Goal: Information Seeking & Learning: Browse casually

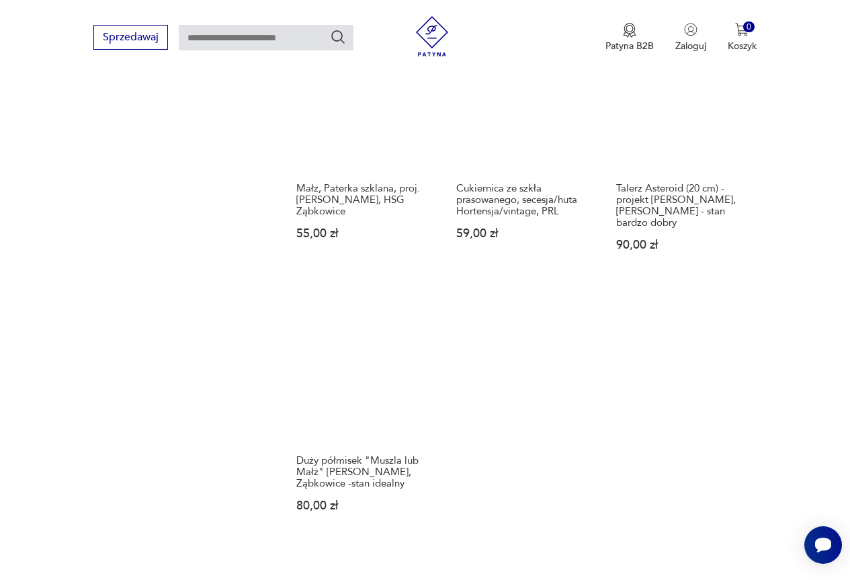
scroll to position [1471, 0]
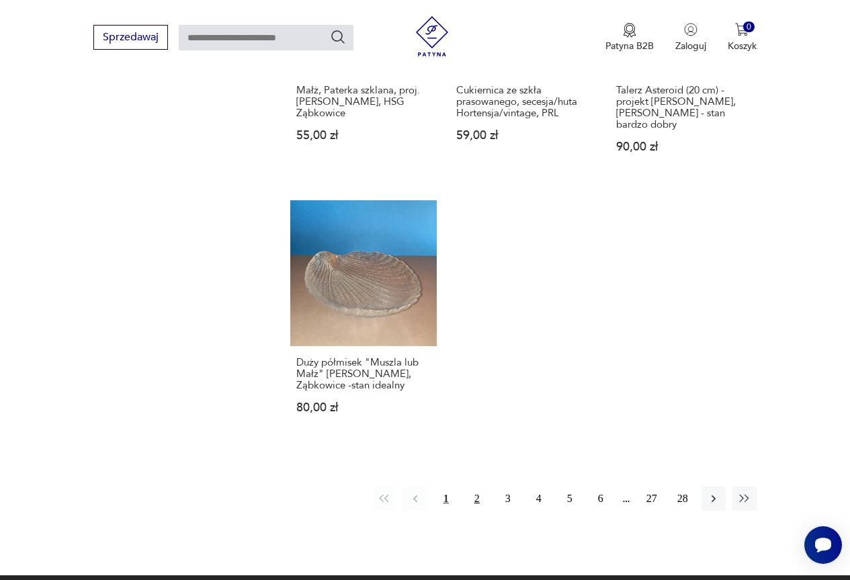
click at [473, 487] on button "2" at bounding box center [477, 499] width 24 height 24
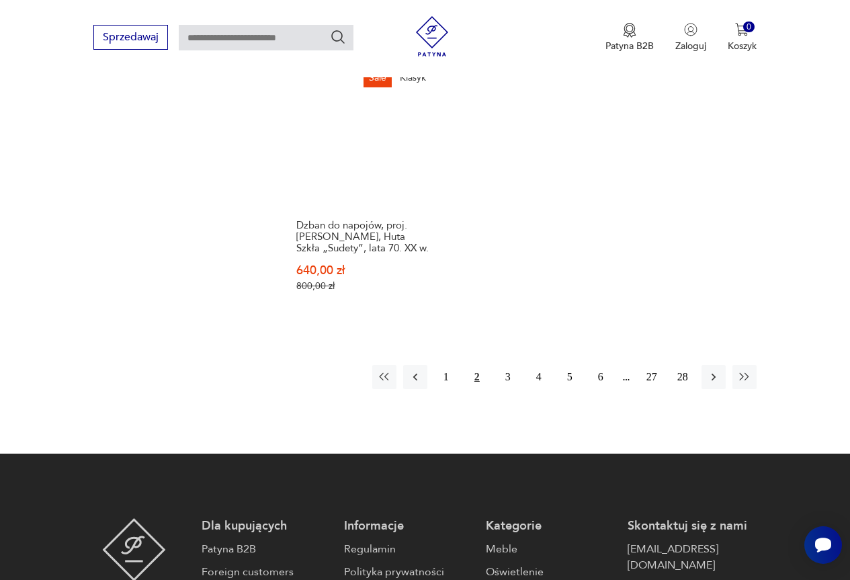
scroll to position [1716, 0]
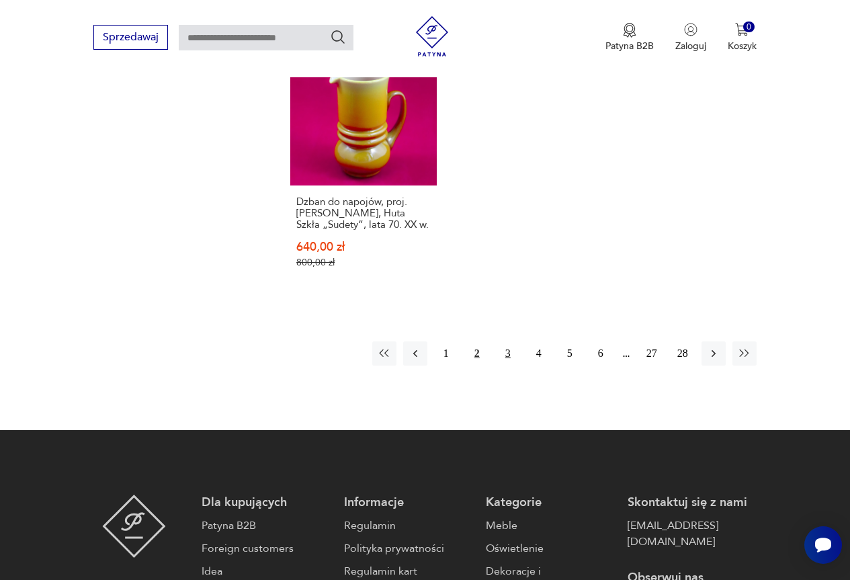
click at [510, 341] on button "3" at bounding box center [508, 353] width 24 height 24
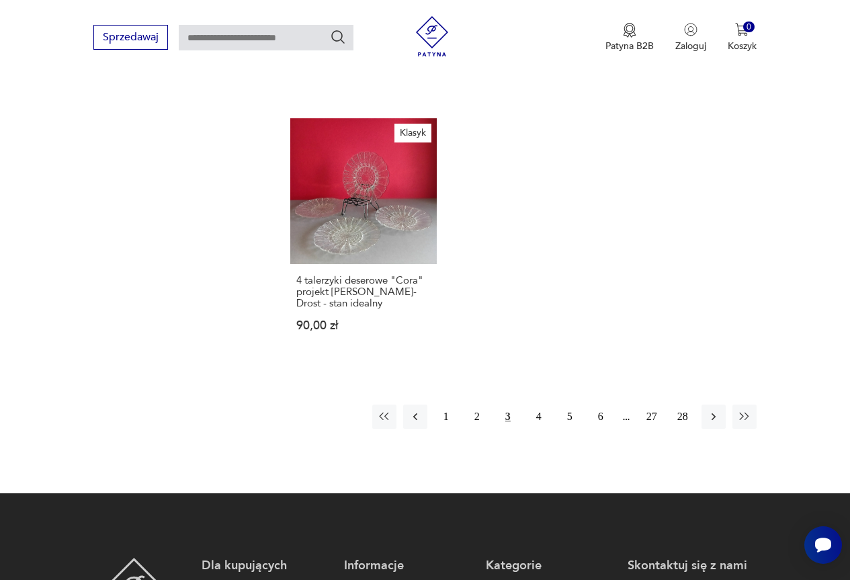
scroll to position [1639, 0]
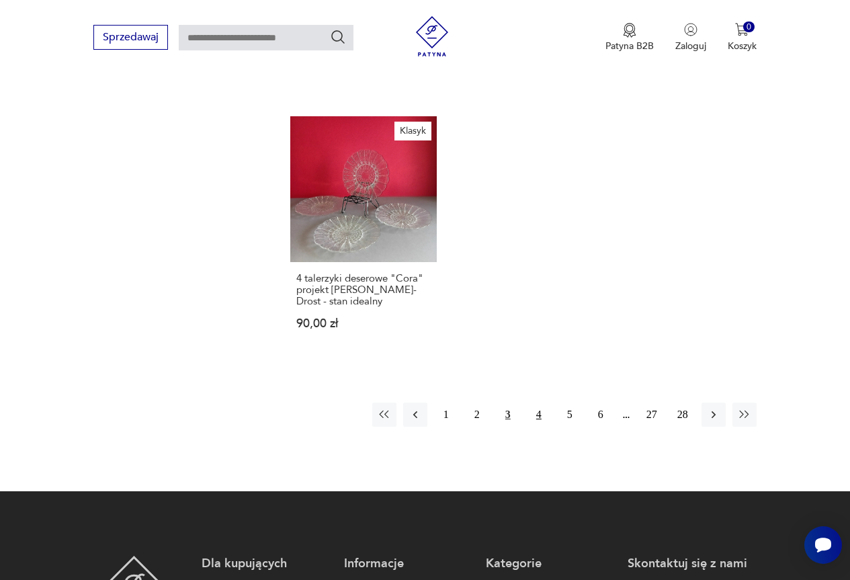
click at [535, 403] on button "4" at bounding box center [539, 415] width 24 height 24
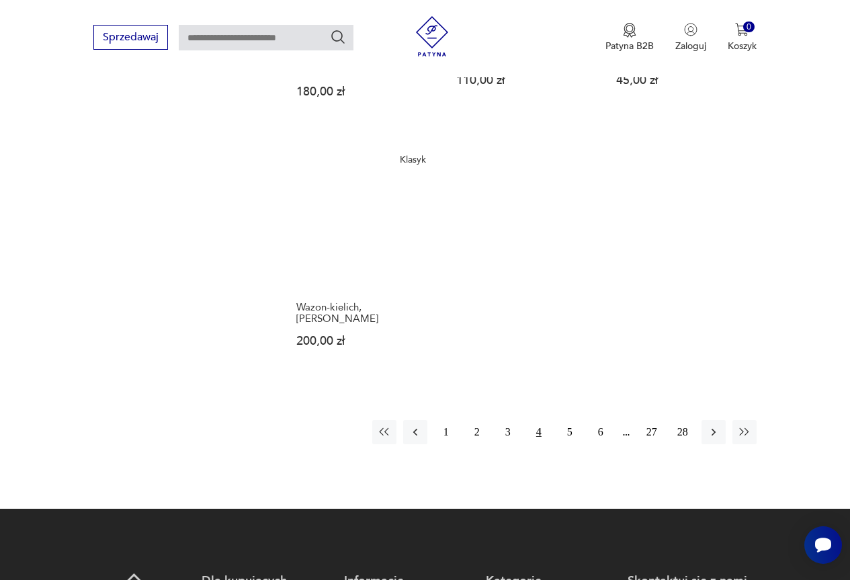
scroll to position [1572, 0]
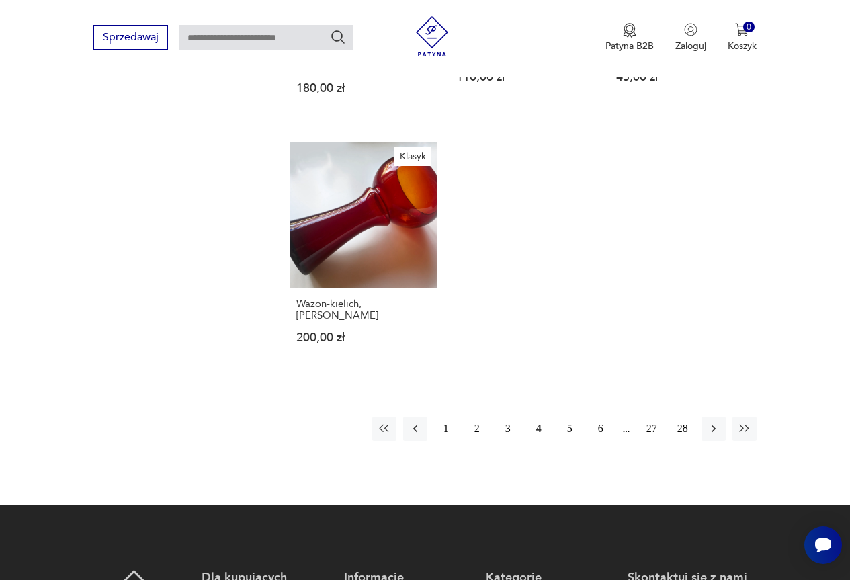
click at [572, 417] on button "5" at bounding box center [570, 429] width 24 height 24
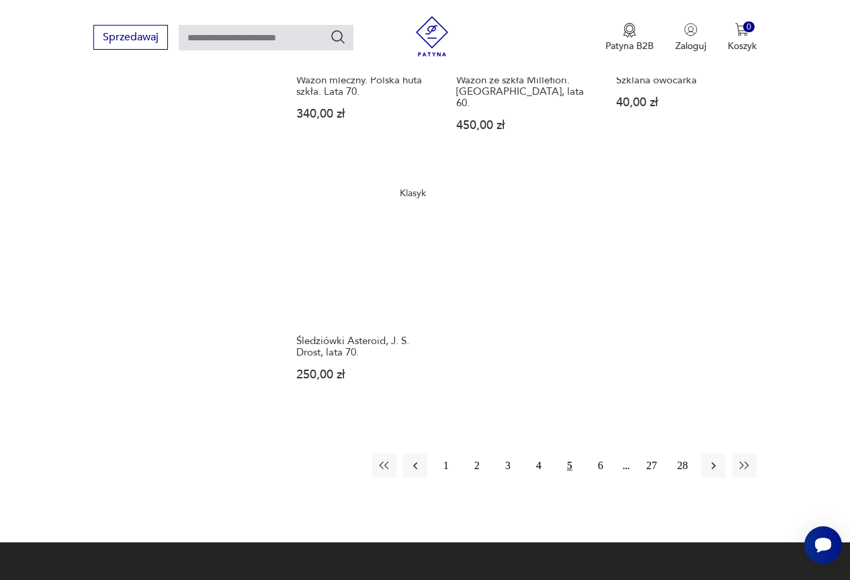
scroll to position [1505, 0]
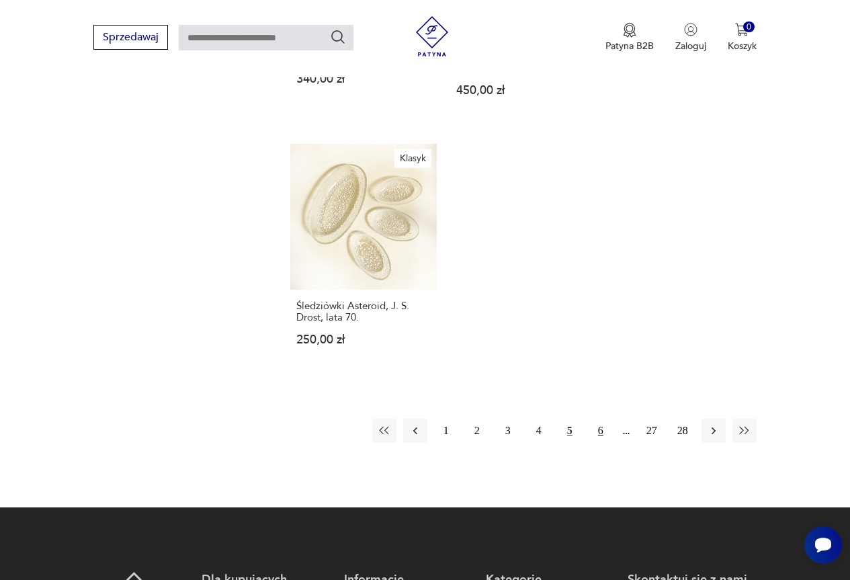
click at [600, 419] on button "6" at bounding box center [601, 431] width 24 height 24
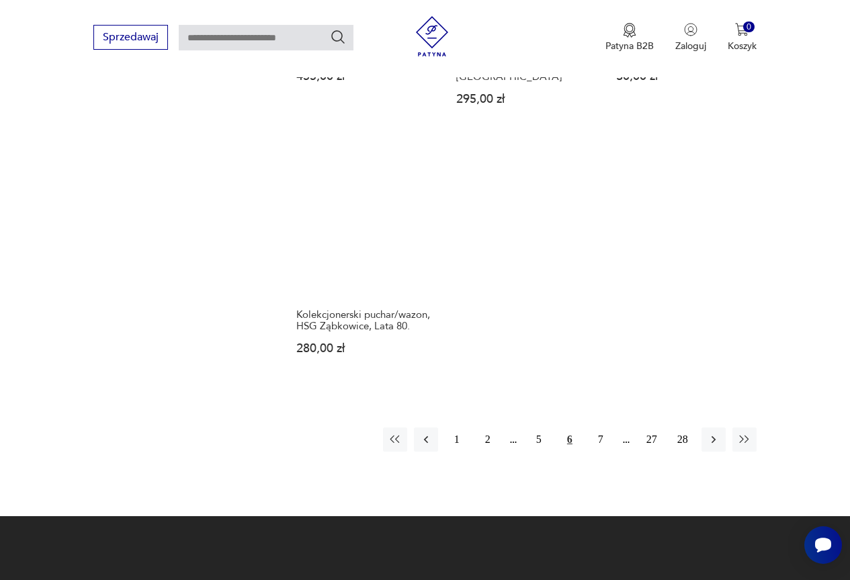
scroll to position [1572, 0]
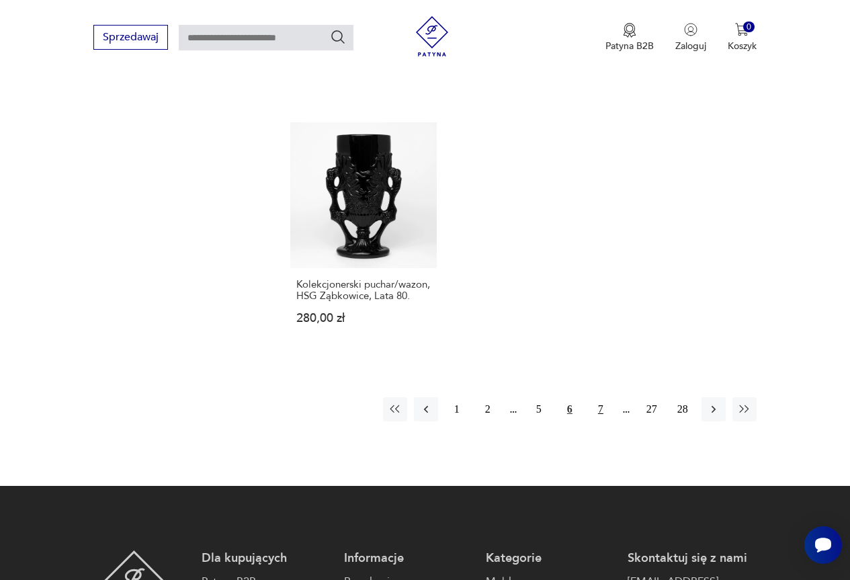
click at [603, 397] on button "7" at bounding box center [601, 409] width 24 height 24
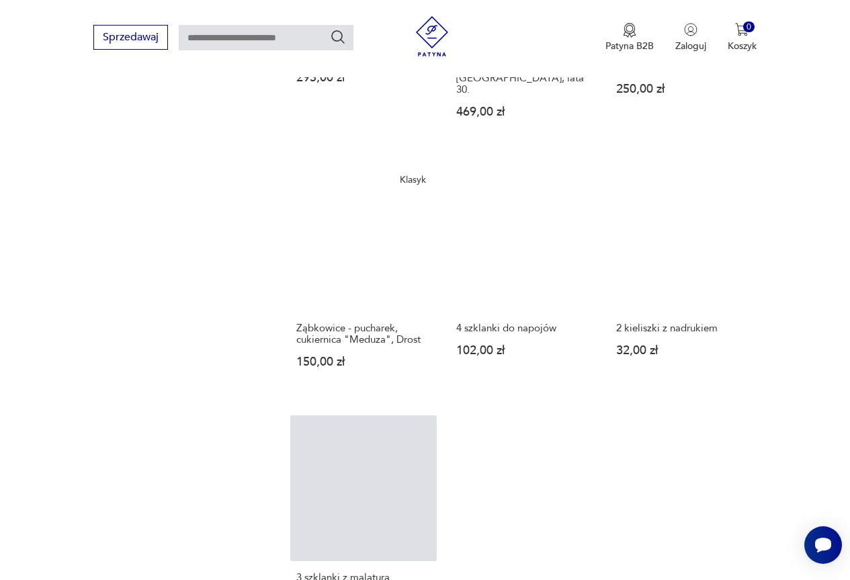
scroll to position [1491, 0]
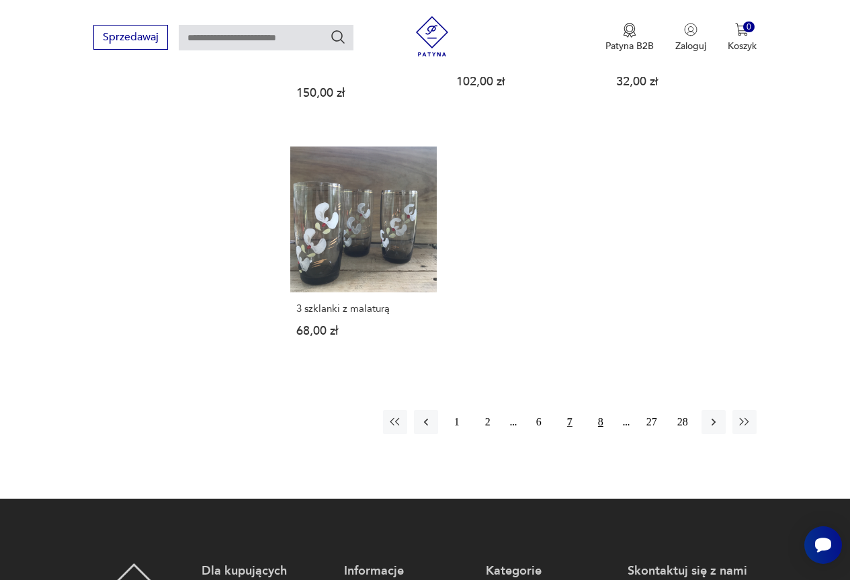
click at [597, 410] on button "8" at bounding box center [601, 422] width 24 height 24
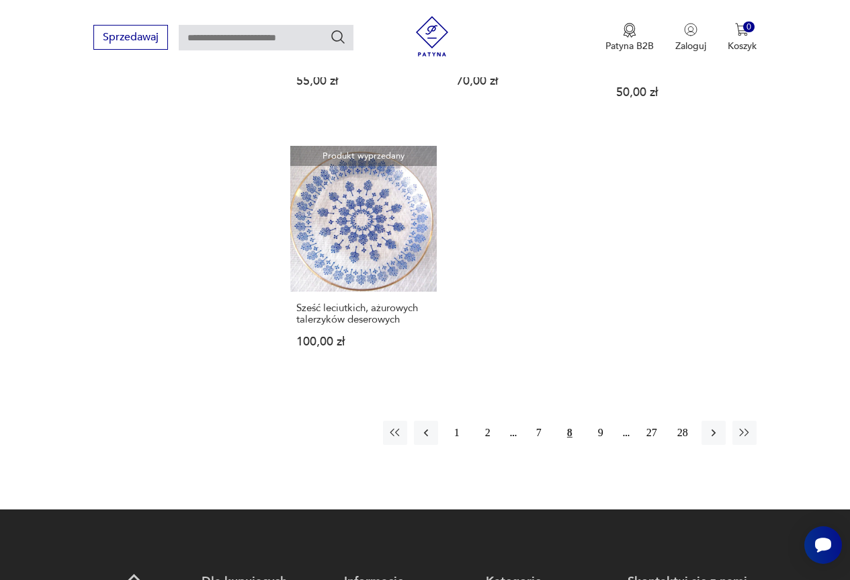
scroll to position [1505, 0]
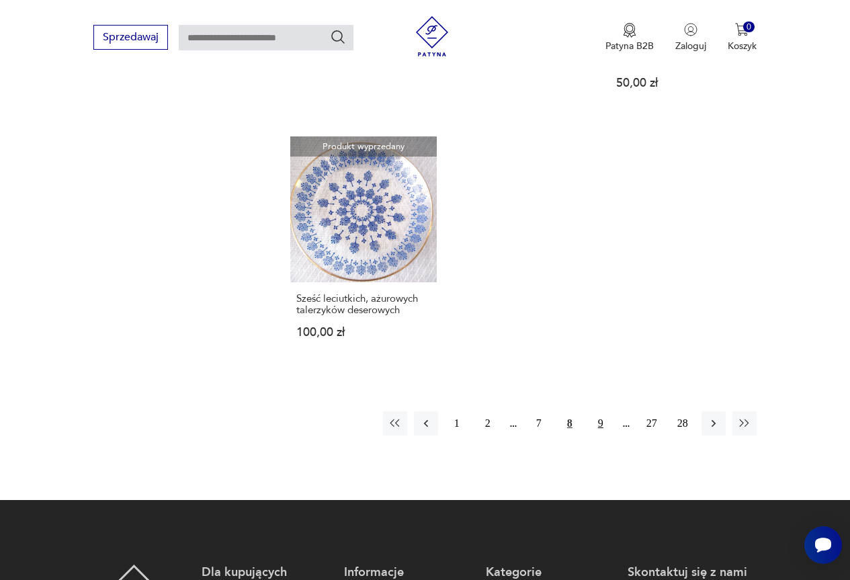
drag, startPoint x: 602, startPoint y: 411, endPoint x: 607, endPoint y: 406, distance: 7.6
click at [602, 411] on button "9" at bounding box center [601, 423] width 24 height 24
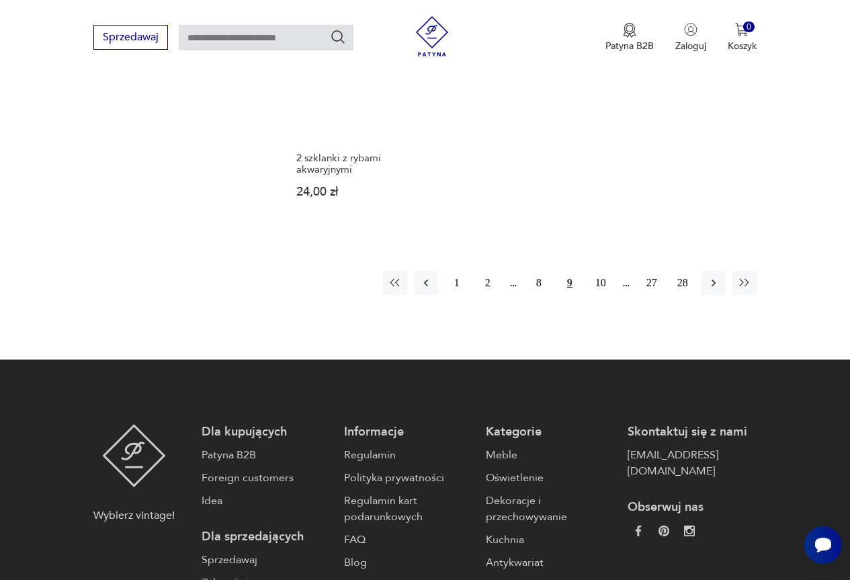
scroll to position [1639, 0]
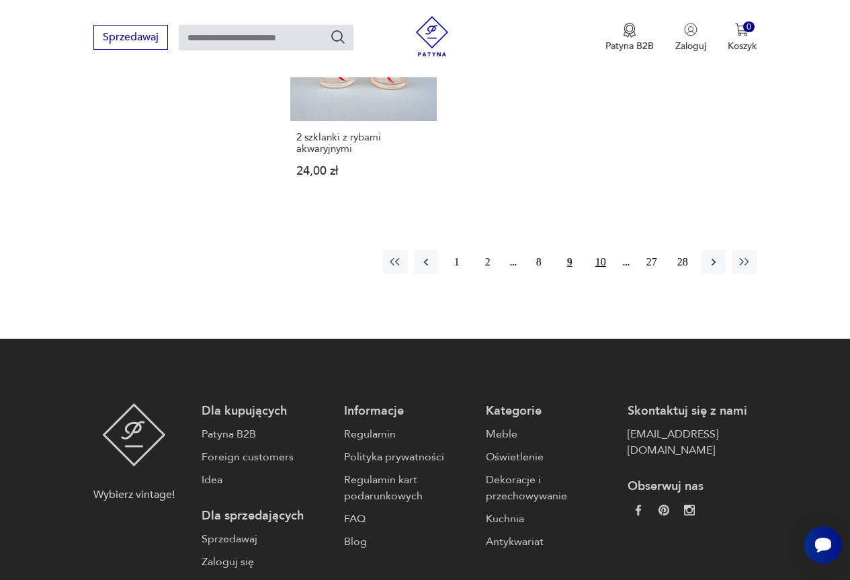
click at [597, 262] on button "10" at bounding box center [601, 262] width 24 height 24
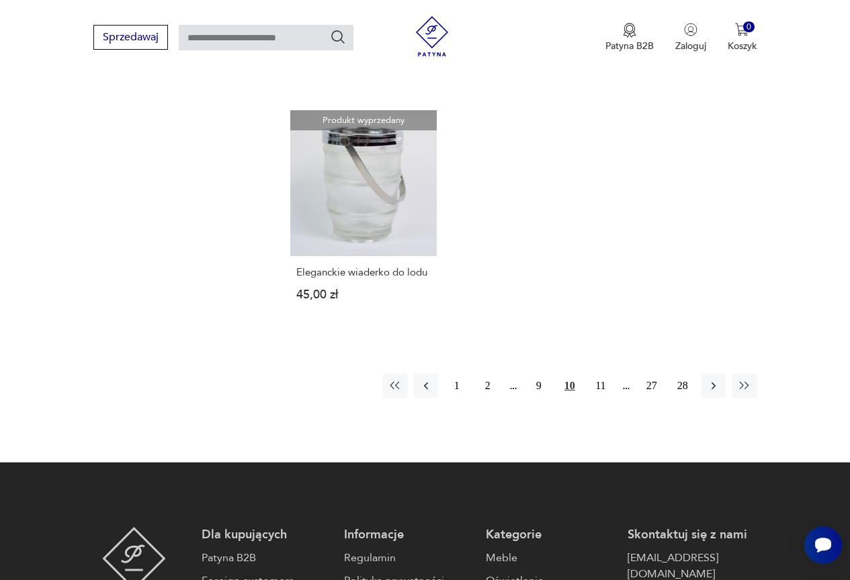
scroll to position [1505, 0]
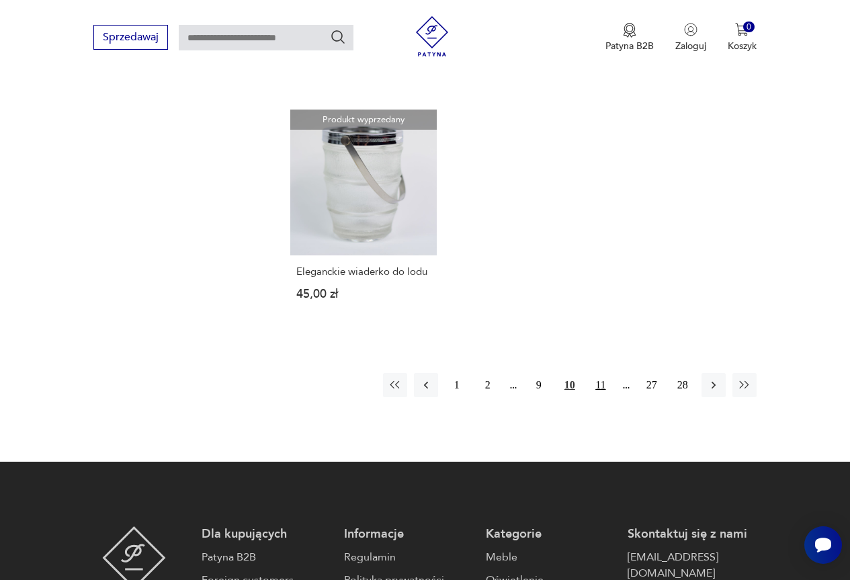
click at [597, 384] on button "11" at bounding box center [601, 385] width 24 height 24
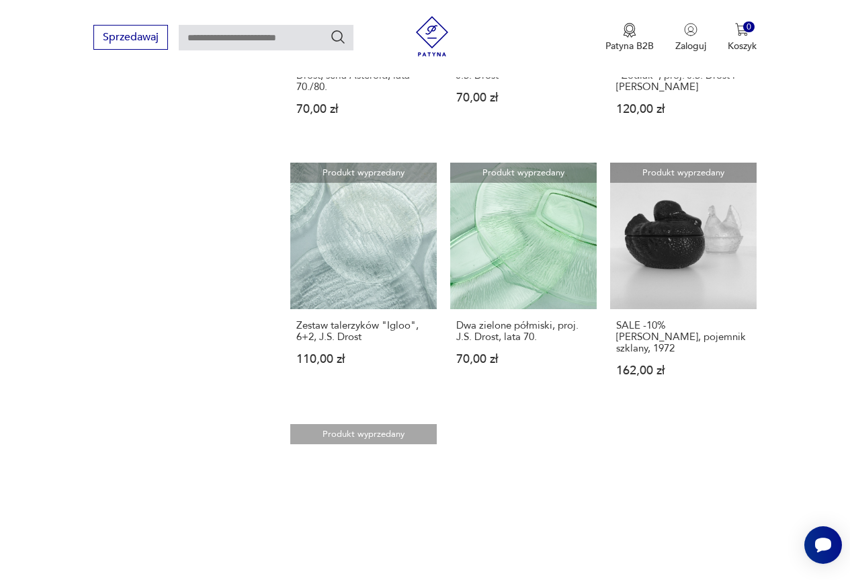
scroll to position [1639, 0]
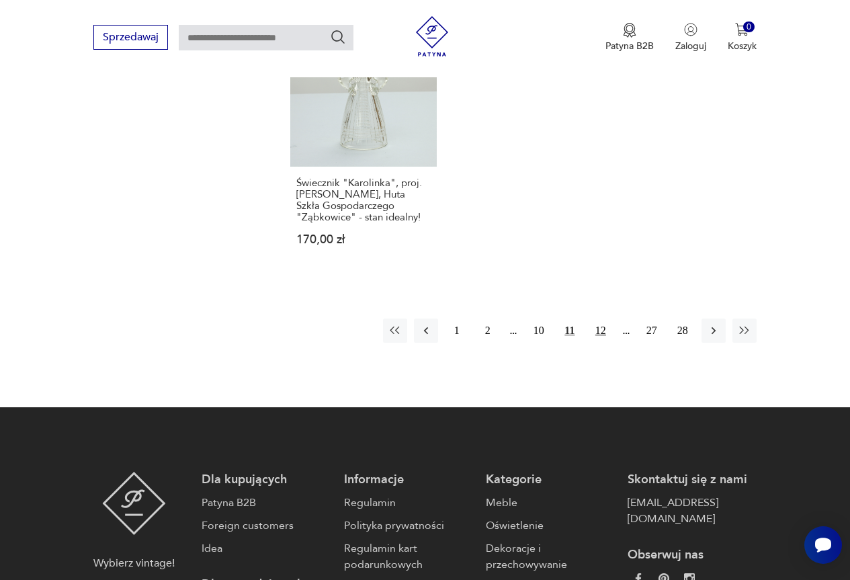
click at [604, 319] on button "12" at bounding box center [601, 331] width 24 height 24
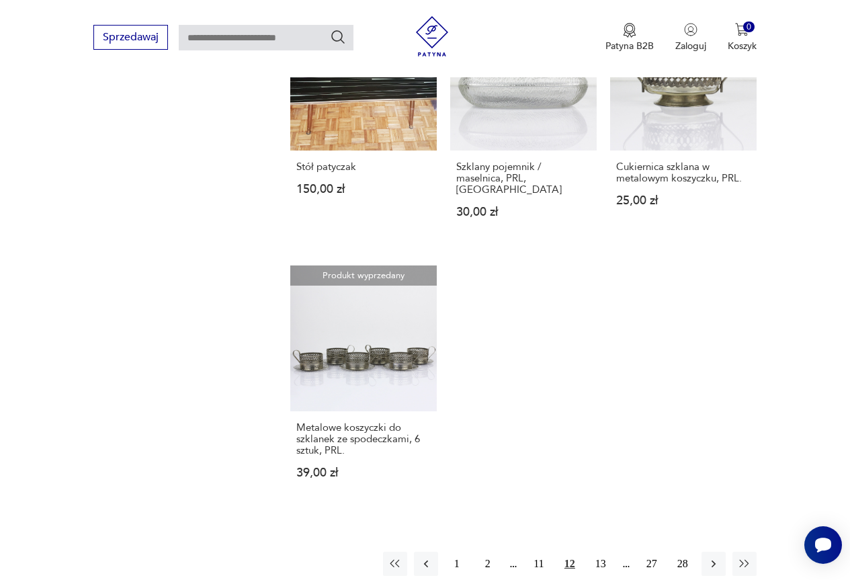
scroll to position [1572, 0]
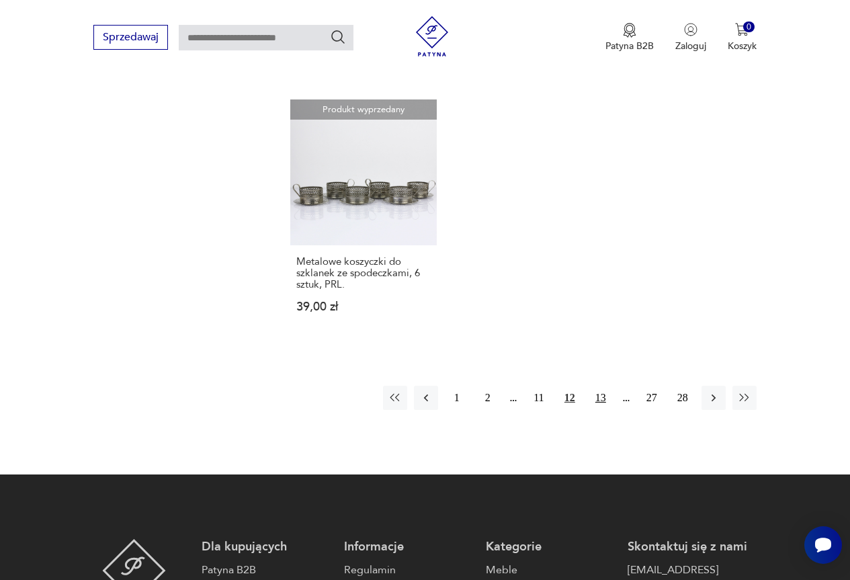
click at [603, 386] on button "13" at bounding box center [601, 398] width 24 height 24
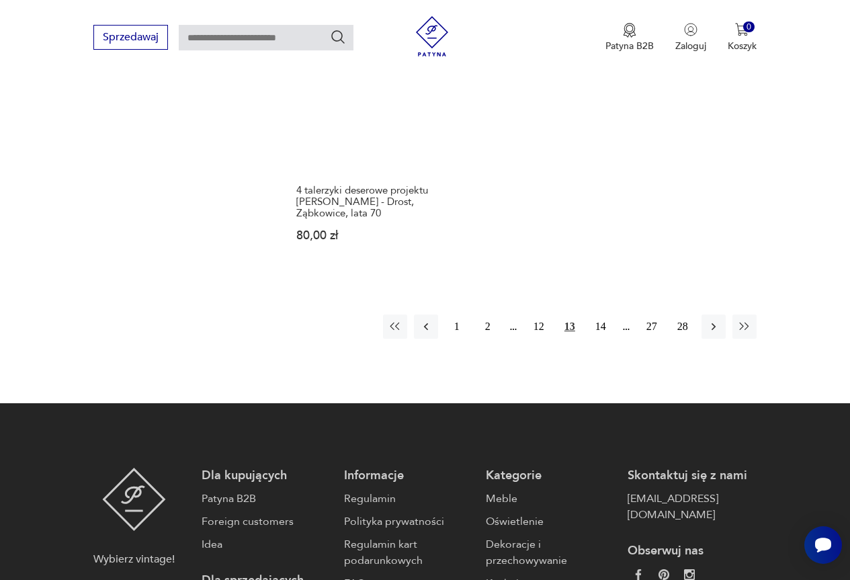
scroll to position [1639, 0]
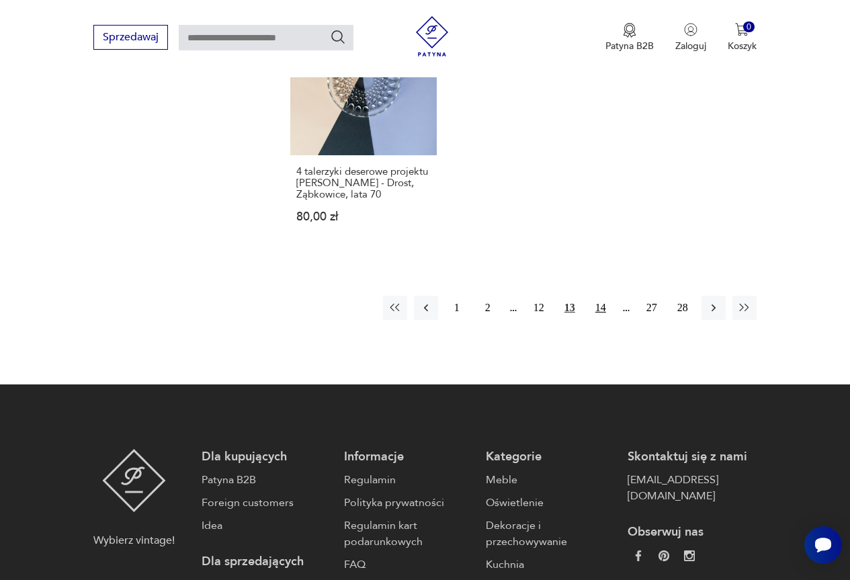
click at [598, 307] on button "14" at bounding box center [601, 308] width 24 height 24
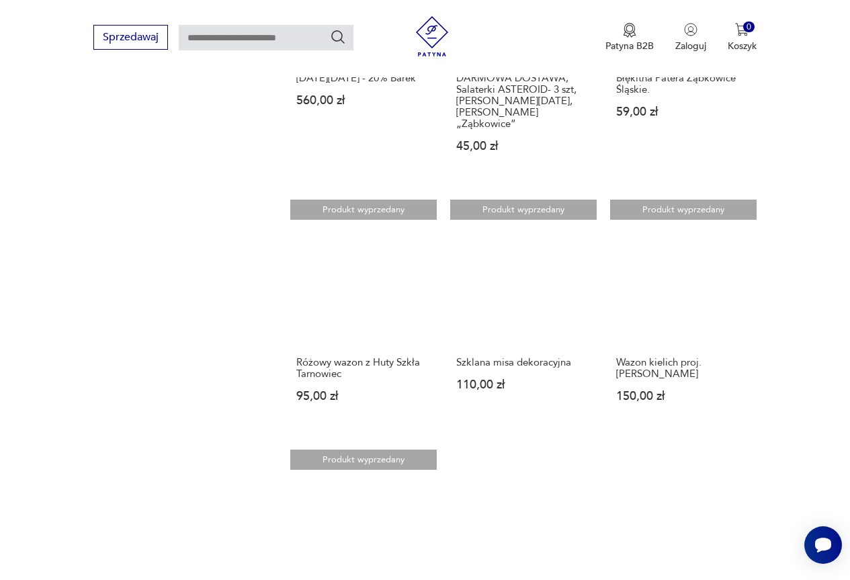
scroll to position [1505, 0]
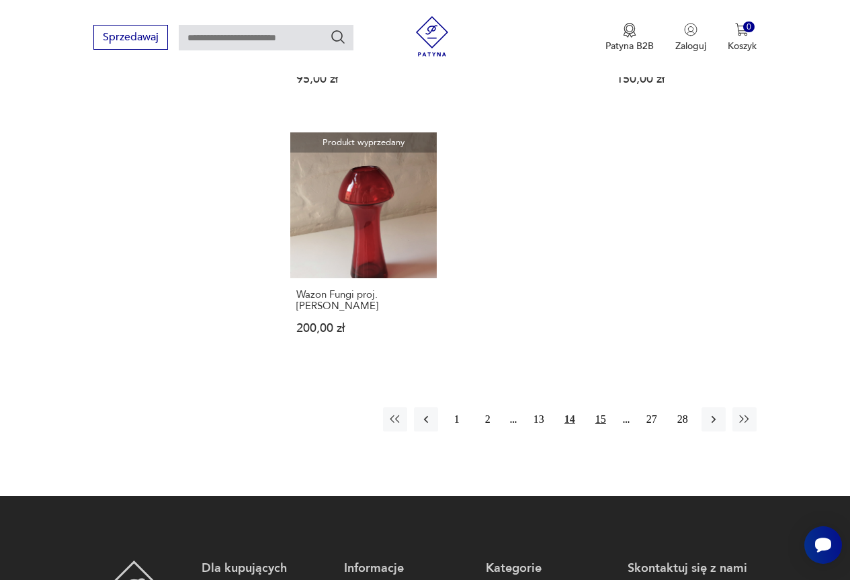
click at [604, 407] on button "15" at bounding box center [601, 419] width 24 height 24
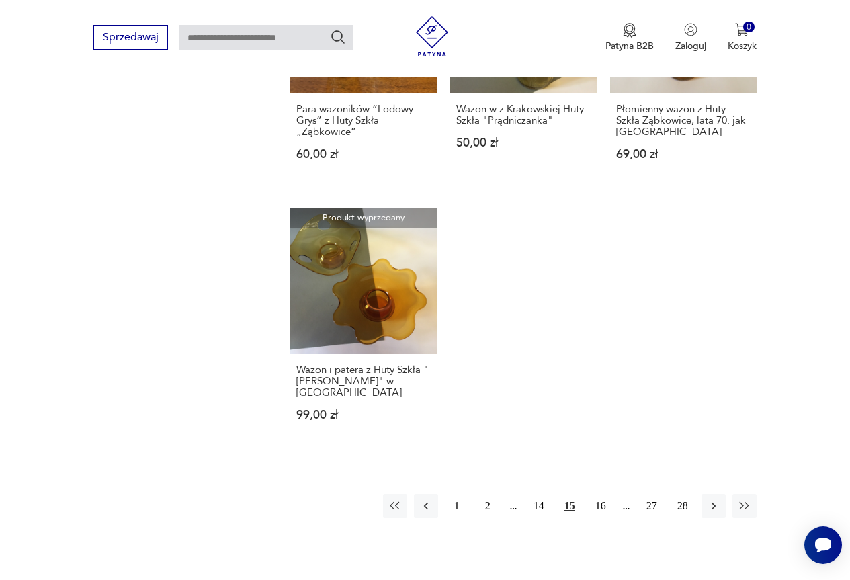
scroll to position [1572, 0]
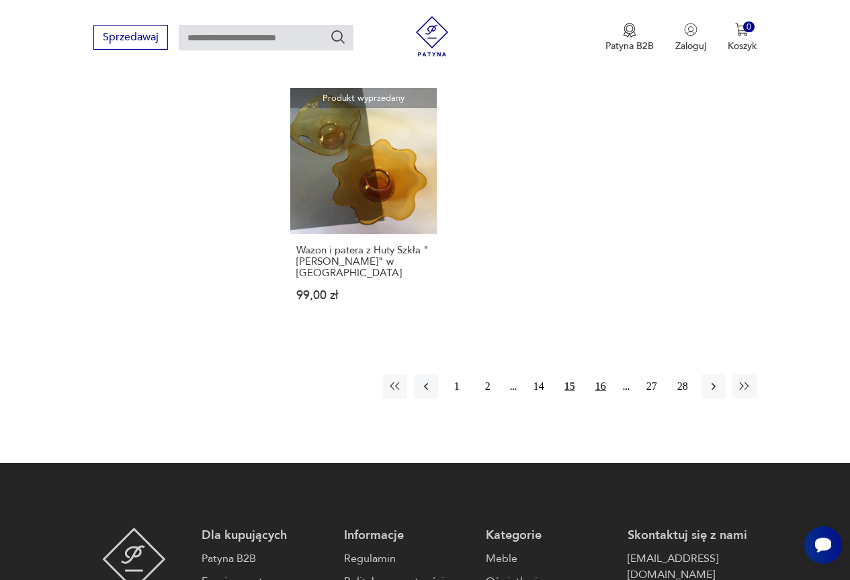
click at [597, 374] on button "16" at bounding box center [601, 386] width 24 height 24
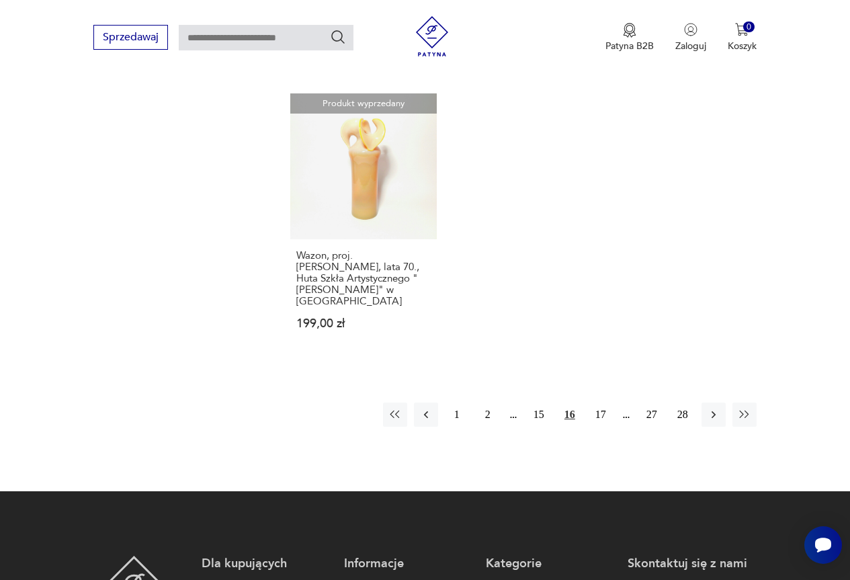
scroll to position [1572, 0]
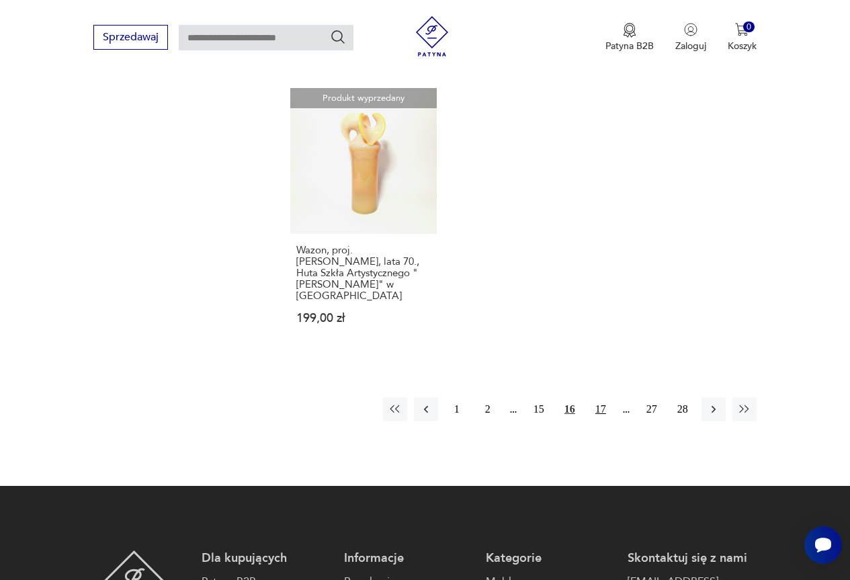
click at [607, 401] on button "17" at bounding box center [601, 409] width 24 height 24
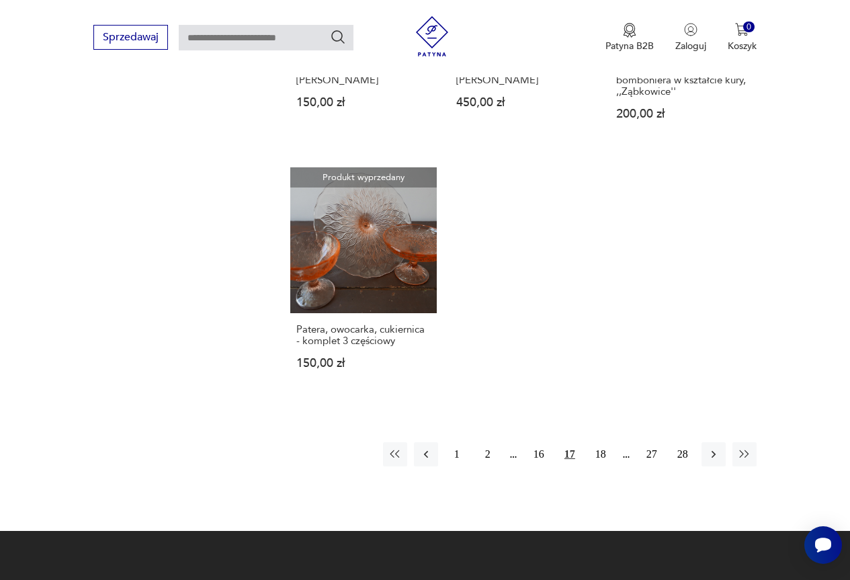
scroll to position [1505, 0]
